Goal: Information Seeking & Learning: Learn about a topic

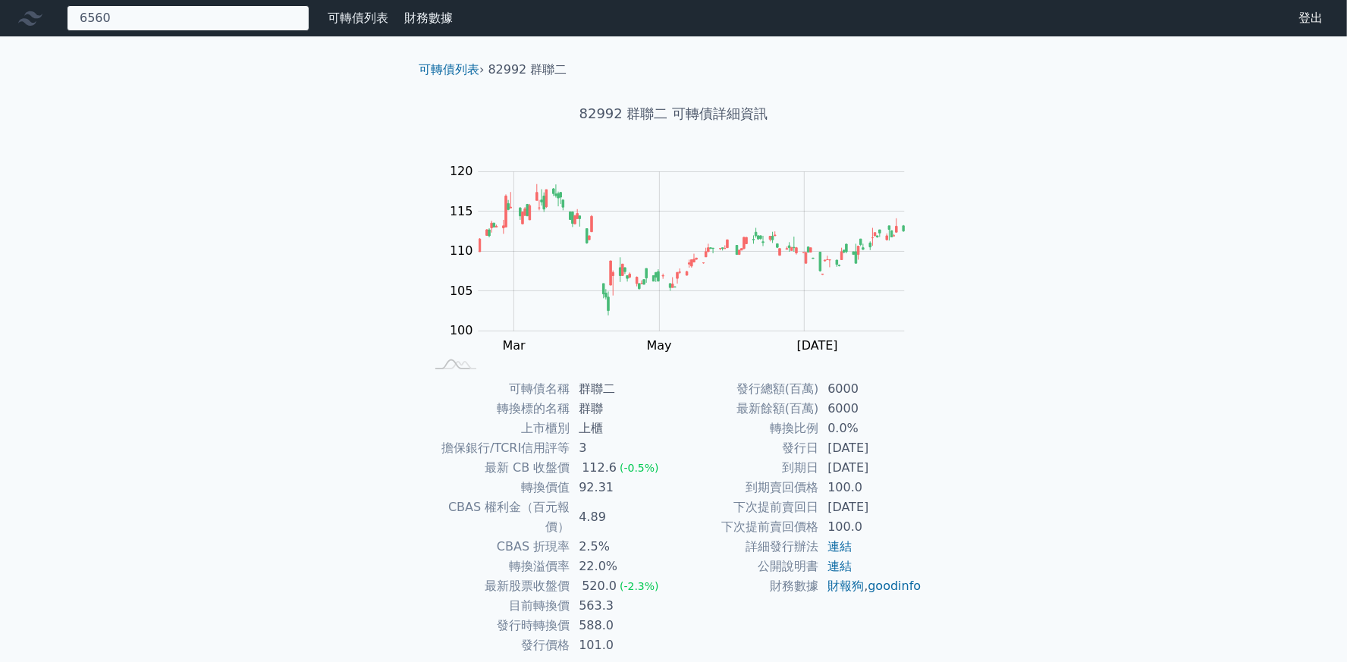
click at [180, 14] on div "6560 無此可轉債" at bounding box center [188, 18] width 243 height 26
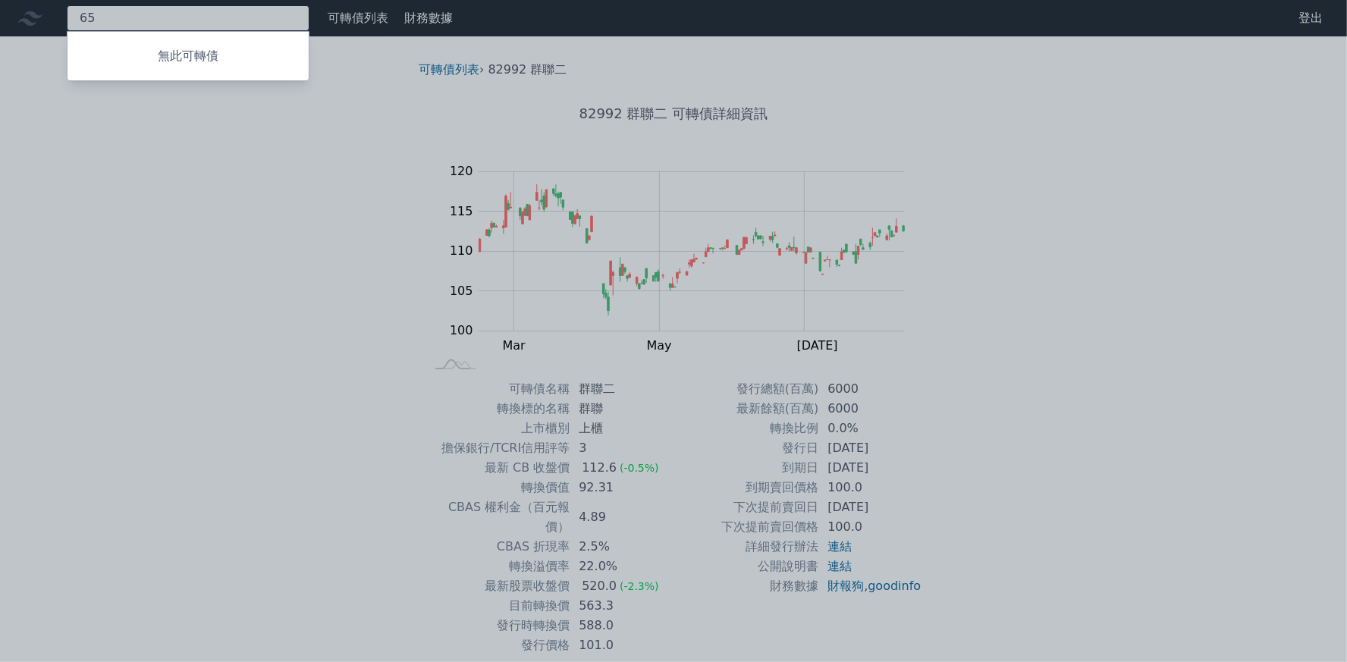
type input "6"
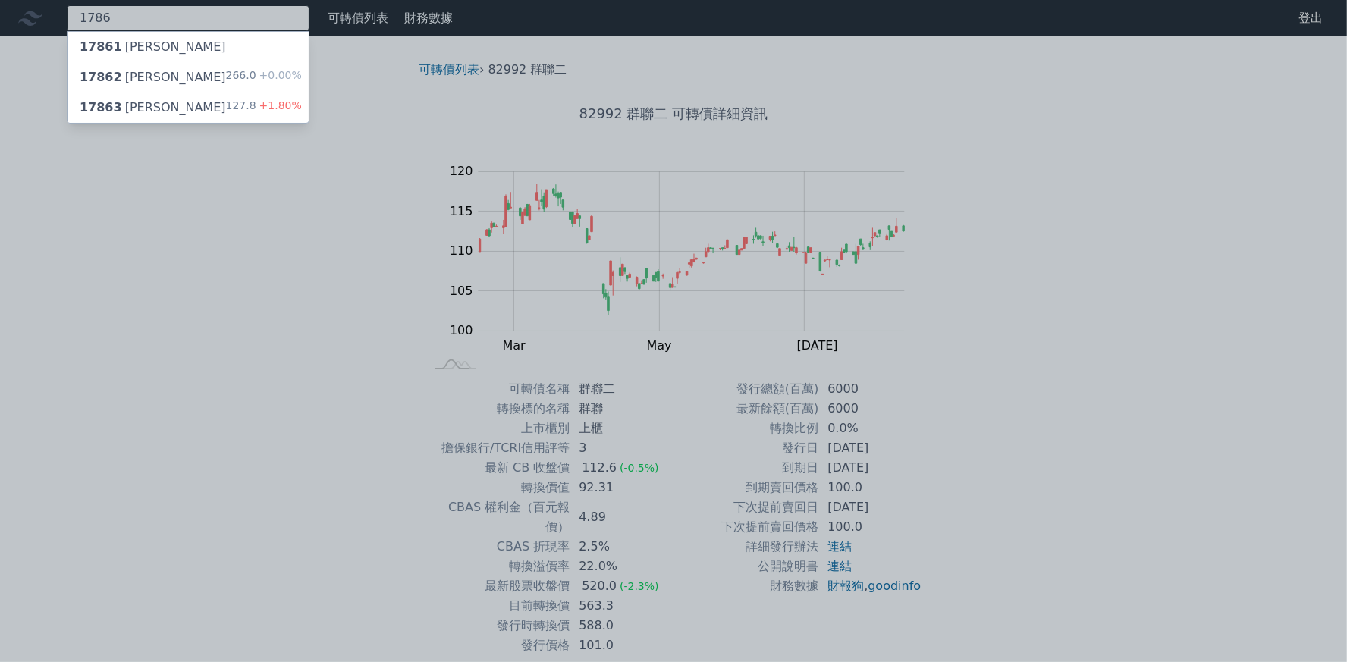
type input "1786"
click at [155, 105] on div "17863 [PERSON_NAME]三 127.8 +1.80%" at bounding box center [188, 108] width 241 height 30
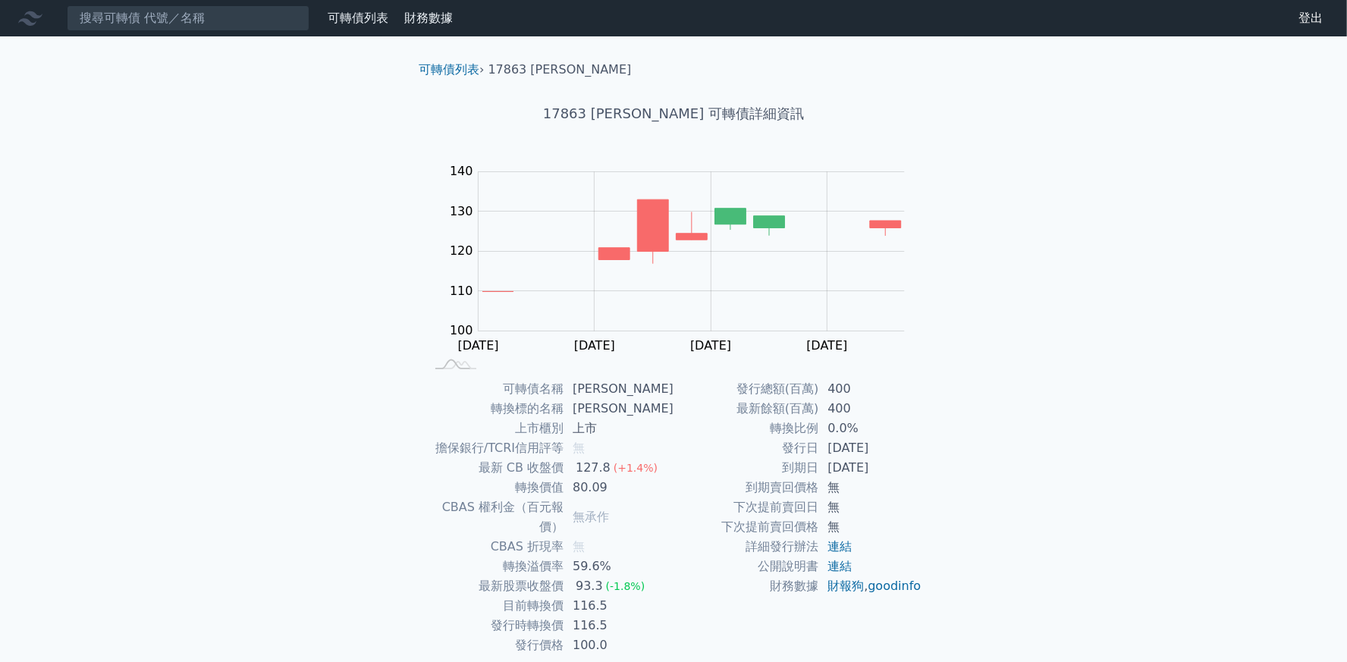
click at [1142, 416] on div "可轉債列表 財務數據 可轉債列表 財務數據 登出 登出 可轉債列表 › 17863 [PERSON_NAME] 17863 [PERSON_NAME] 可轉債…" at bounding box center [673, 361] width 1347 height 722
click at [70, 65] on div "可轉債列表 財務數據 可轉債列表 財務數據 登出 登出 可轉債列表 › 17863 [PERSON_NAME] 17863 [PERSON_NAME] 可轉債…" at bounding box center [673, 361] width 1347 height 722
click at [140, 27] on input at bounding box center [188, 18] width 243 height 26
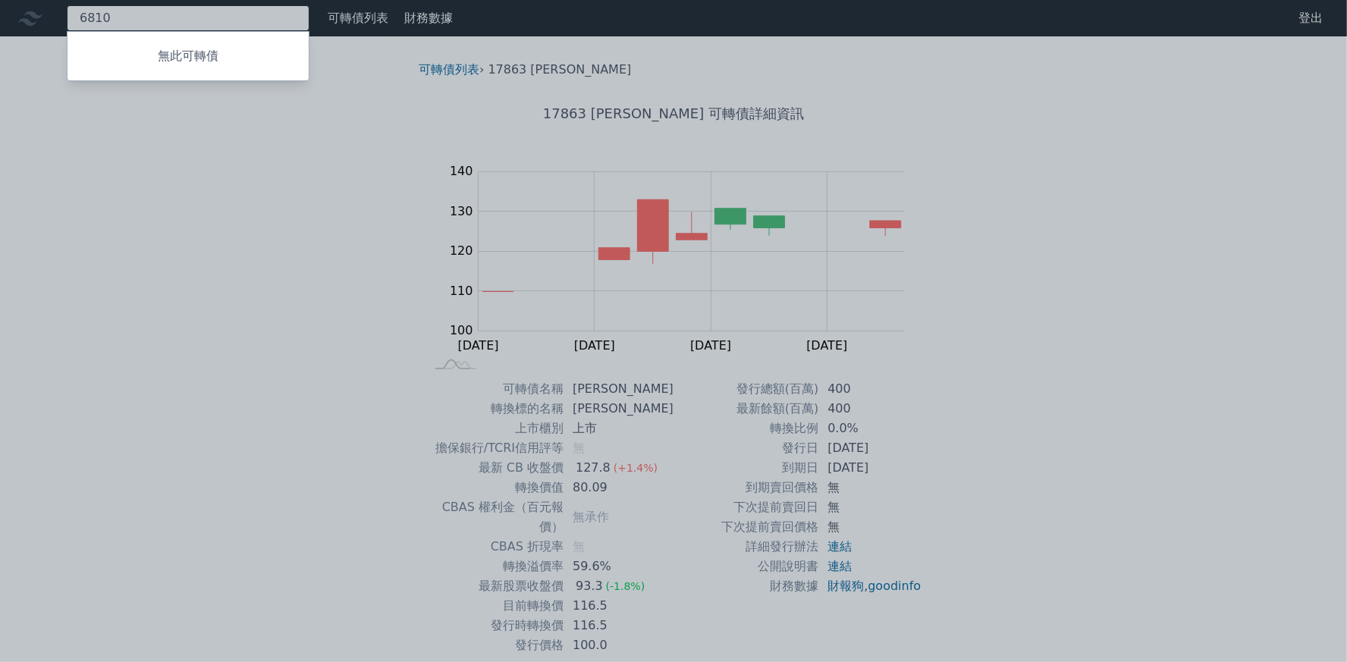
type input "6810"
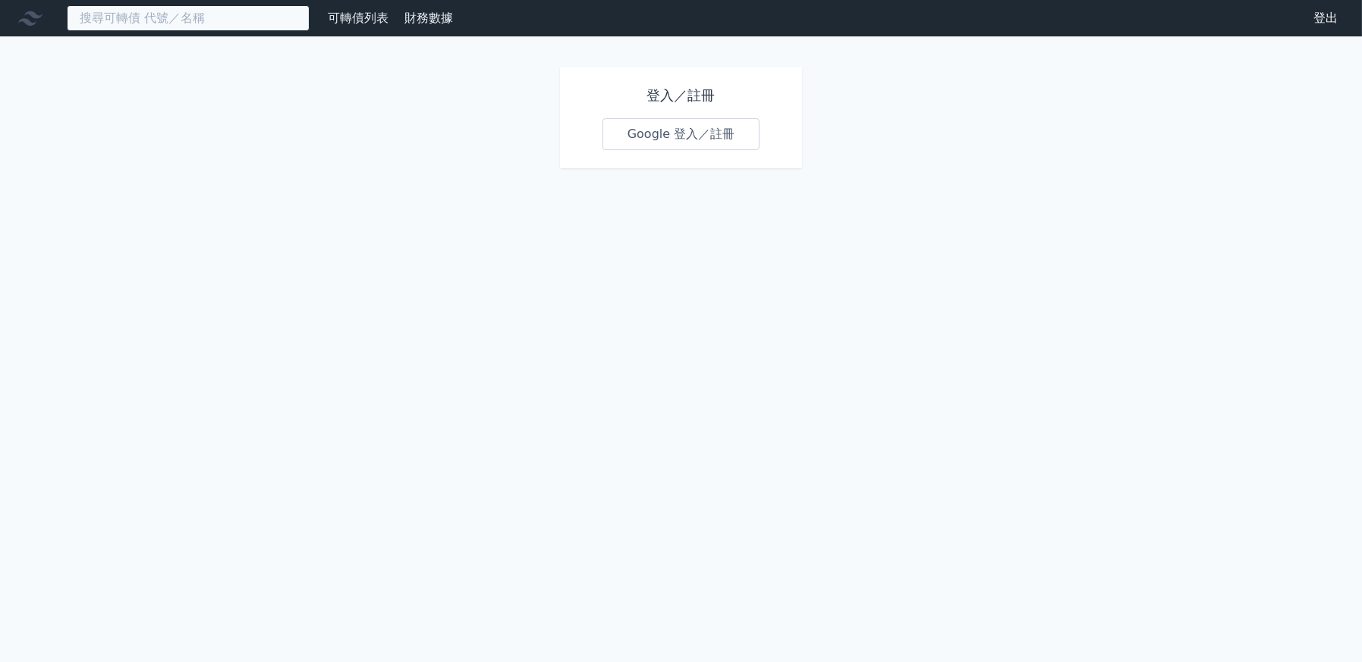
click at [178, 10] on input at bounding box center [188, 18] width 243 height 26
click at [665, 143] on link "Google 登入／註冊" at bounding box center [681, 134] width 158 height 32
click at [646, 138] on link "Google 登入／註冊" at bounding box center [681, 134] width 158 height 32
